Goal: Entertainment & Leisure: Consume media (video, audio)

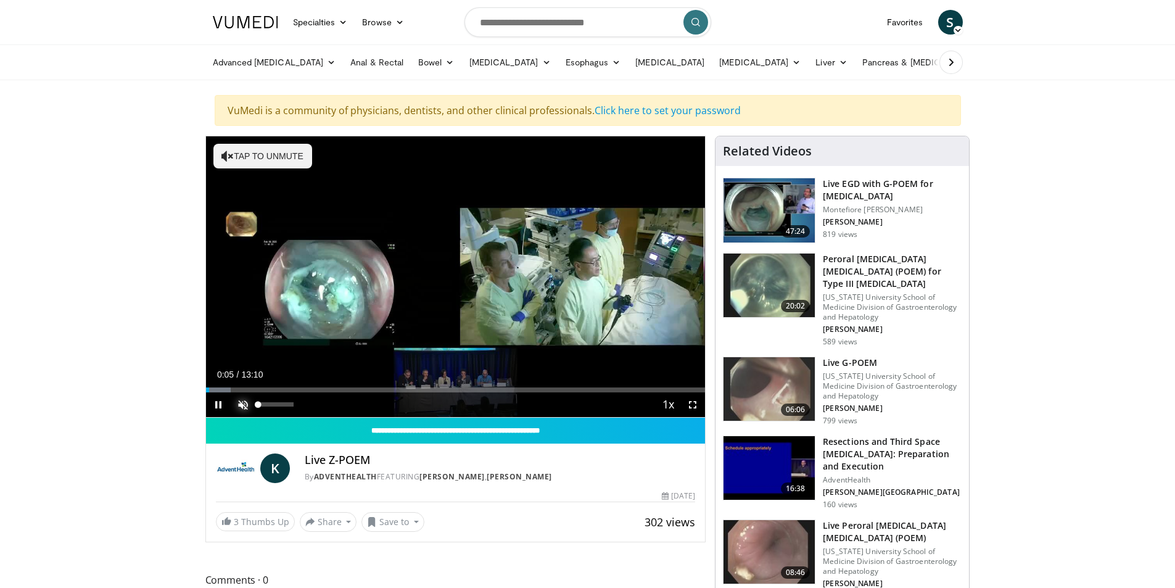
click at [241, 403] on span "Video Player" at bounding box center [243, 404] width 25 height 25
click at [246, 390] on div "Progress Bar" at bounding box center [246, 389] width 1 height 5
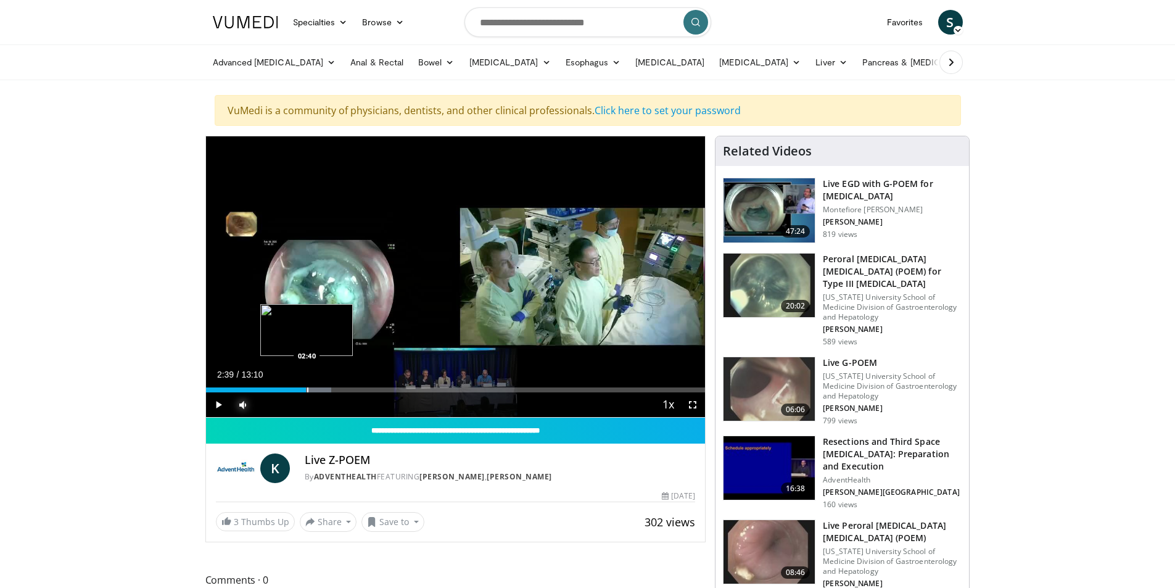
click at [307, 389] on div "Progress Bar" at bounding box center [307, 389] width 1 height 5
click at [364, 392] on div "Loaded : 25.10% 02:39 04:06" at bounding box center [456, 389] width 500 height 5
click at [692, 407] on span "Video Player" at bounding box center [692, 404] width 25 height 25
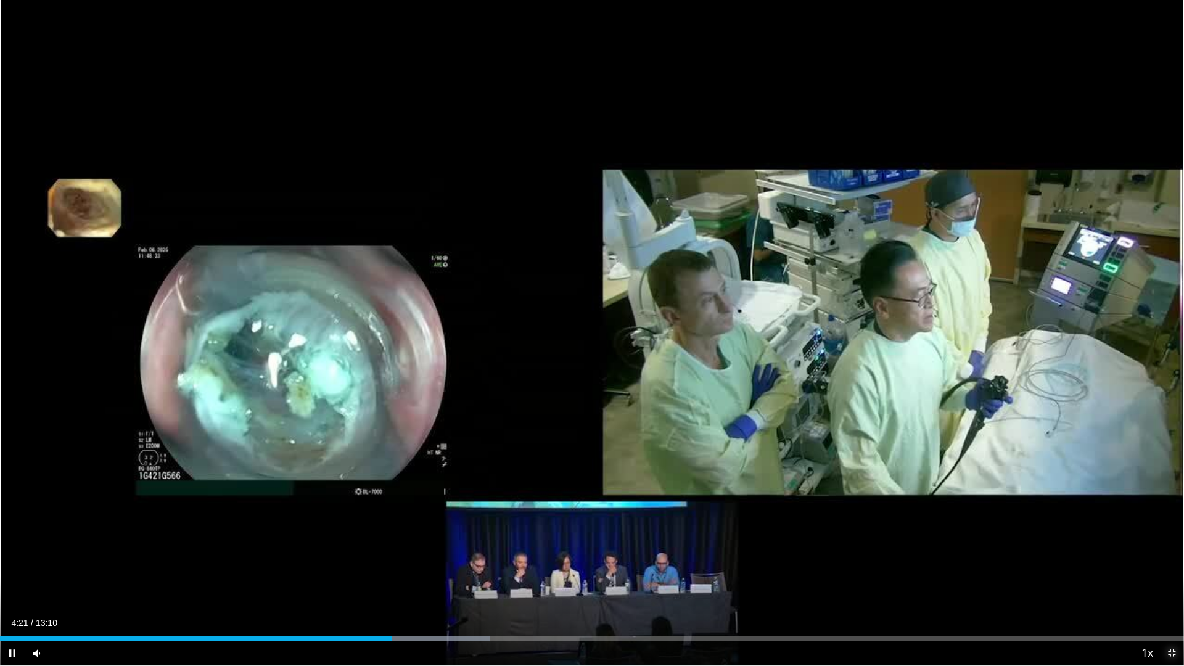
click at [1170, 587] on span "Video Player" at bounding box center [1172, 653] width 25 height 25
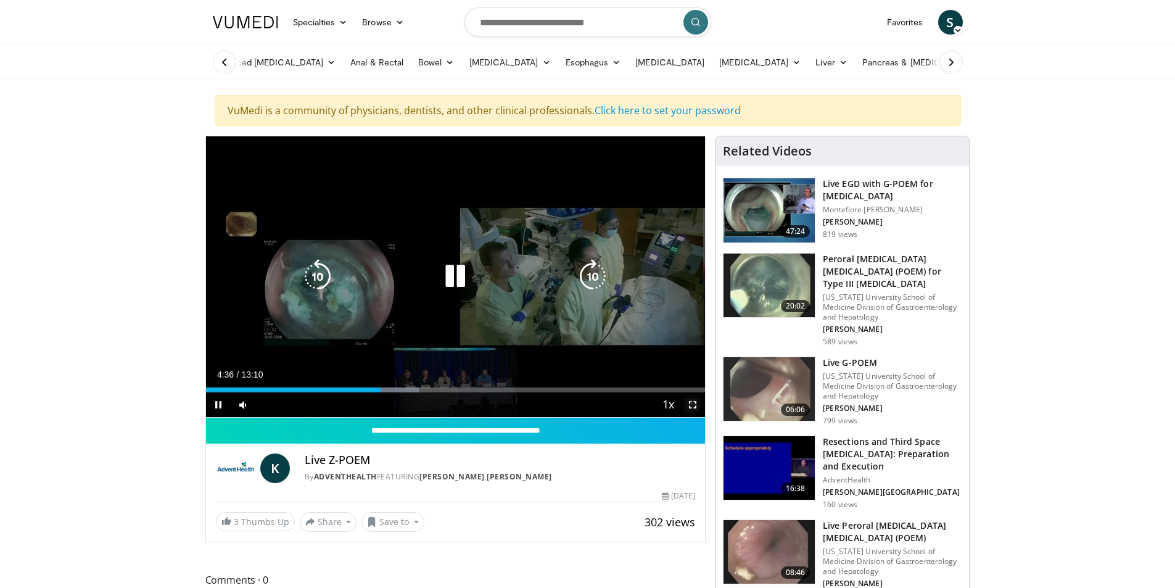
drag, startPoint x: 692, startPoint y: 407, endPoint x: 680, endPoint y: 461, distance: 54.9
click at [692, 407] on span "Video Player" at bounding box center [692, 404] width 25 height 25
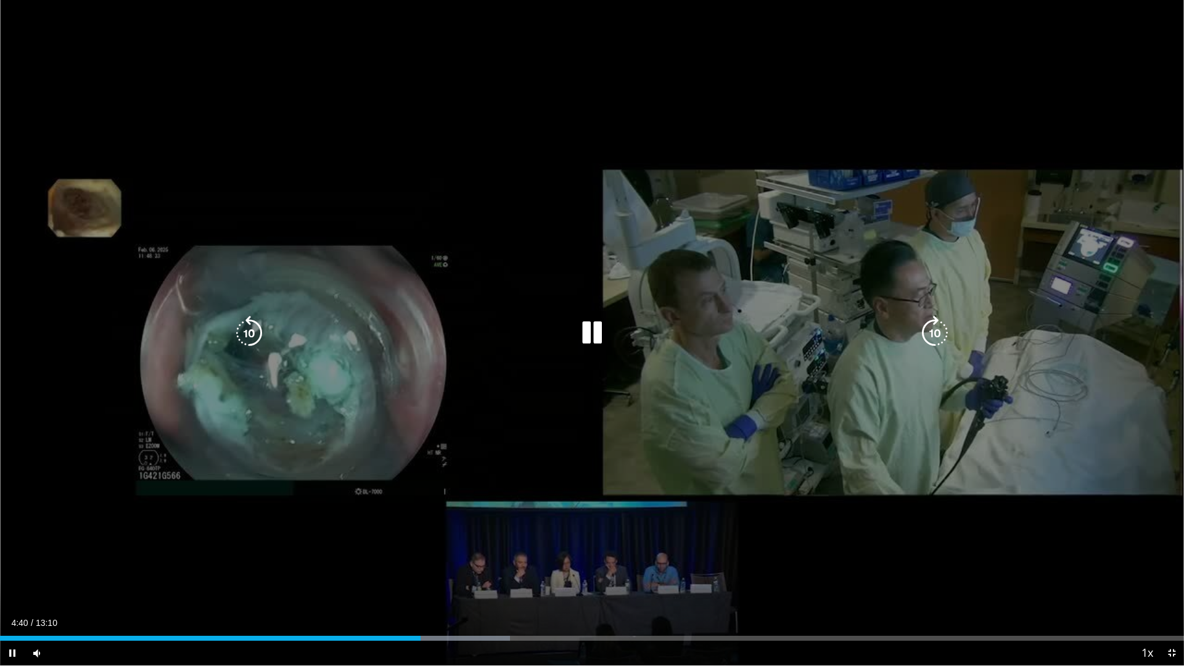
click at [602, 346] on icon "Video Player" at bounding box center [592, 333] width 35 height 35
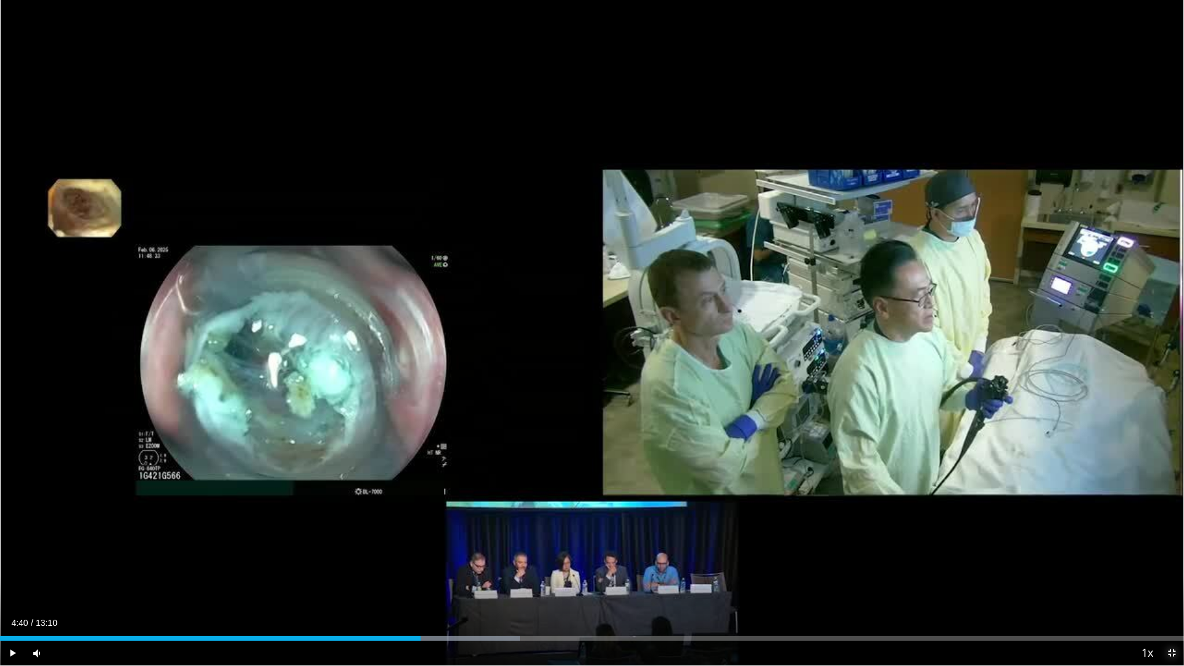
click at [1172, 587] on span "Video Player" at bounding box center [1172, 653] width 25 height 25
